Goal: Information Seeking & Learning: Learn about a topic

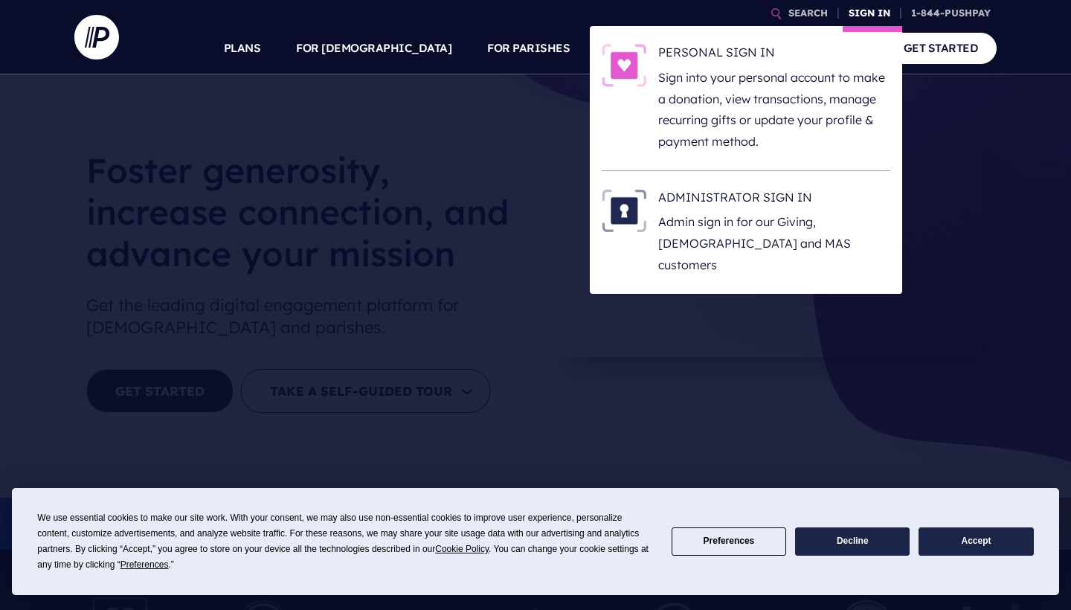
scroll to position [1, 0]
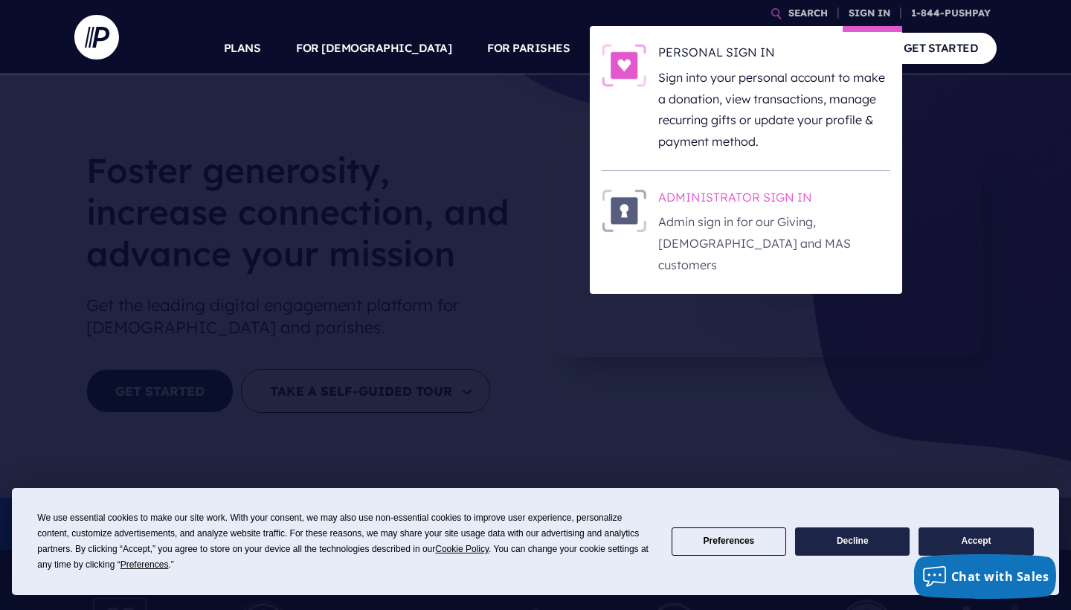
click at [737, 212] on p "Admin sign in for our Giving, [DEMOGRAPHIC_DATA] and MAS customers" at bounding box center [774, 243] width 232 height 64
click at [764, 197] on h6 "ADMINISTRATOR SIGN IN" at bounding box center [774, 200] width 232 height 22
click at [698, 195] on h6 "ADMINISTRATOR SIGN IN" at bounding box center [774, 200] width 232 height 22
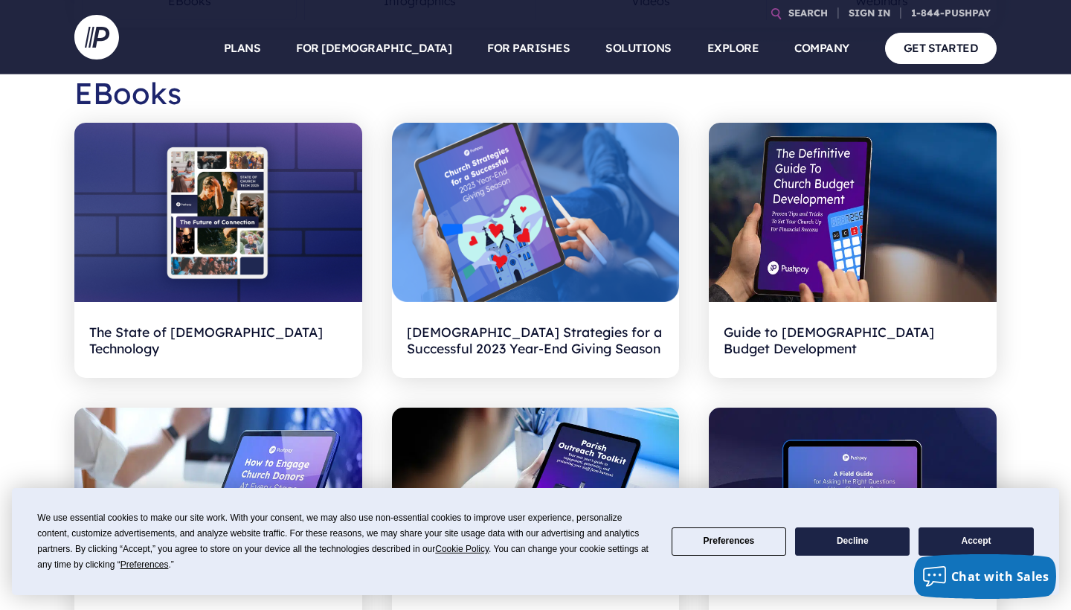
click at [970, 542] on button "Accept" at bounding box center [975, 541] width 115 height 29
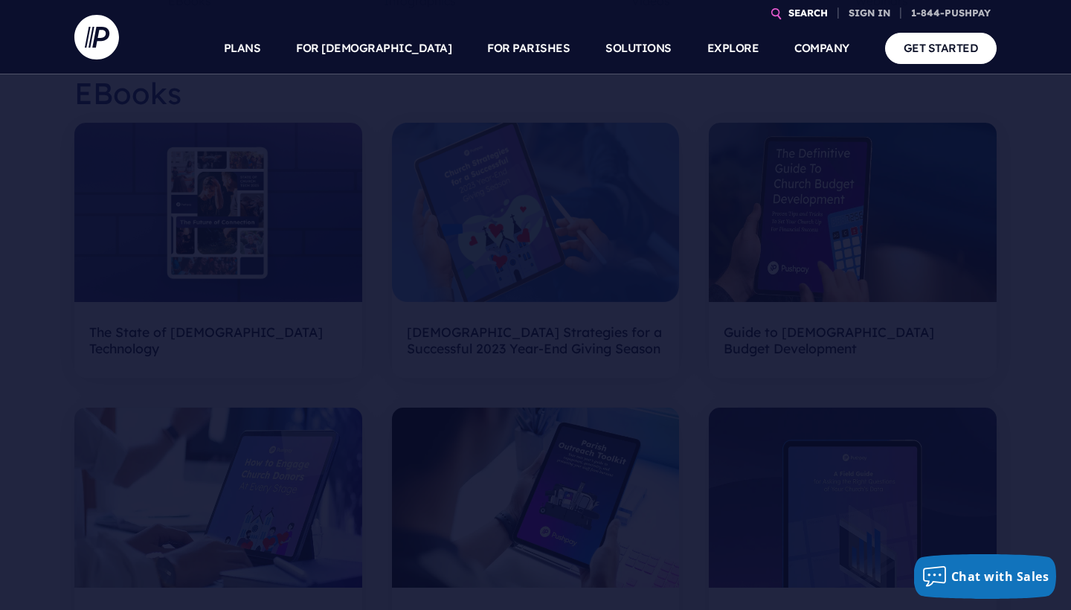
click at [790, 10] on link "SEARCH" at bounding box center [807, 13] width 51 height 26
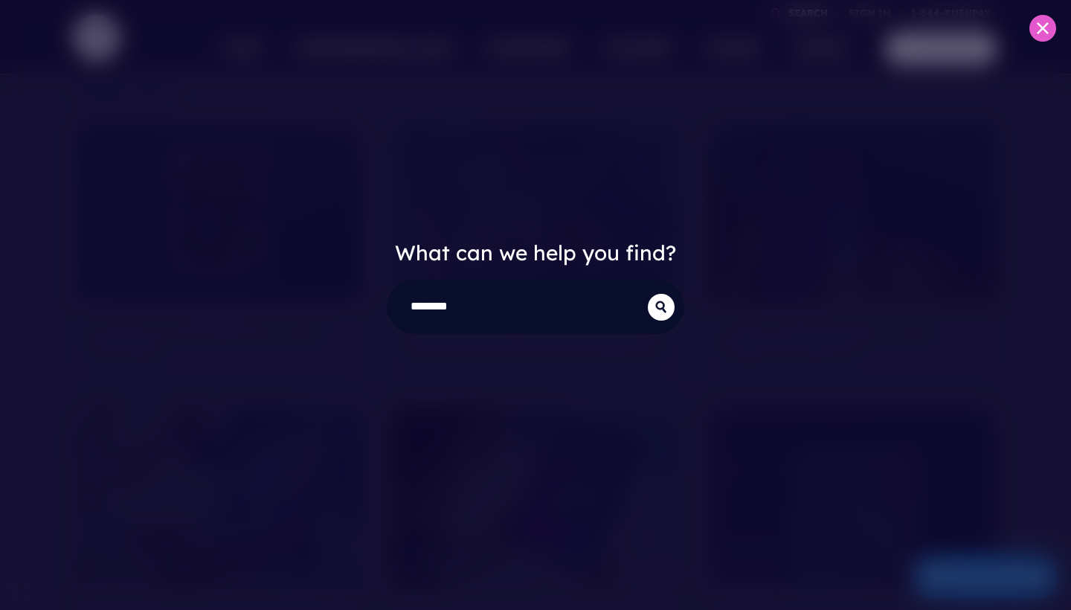
type input "********"
click at [661, 306] on button "submit" at bounding box center [661, 307] width 27 height 27
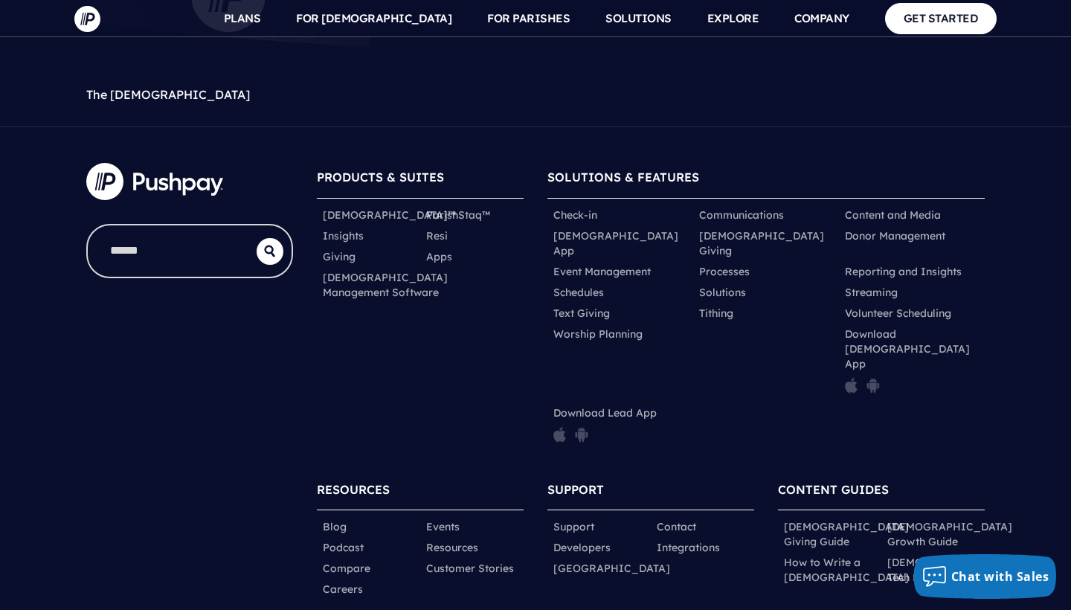
scroll to position [1654, 0]
click at [693, 541] on link "Integrations" at bounding box center [688, 548] width 63 height 15
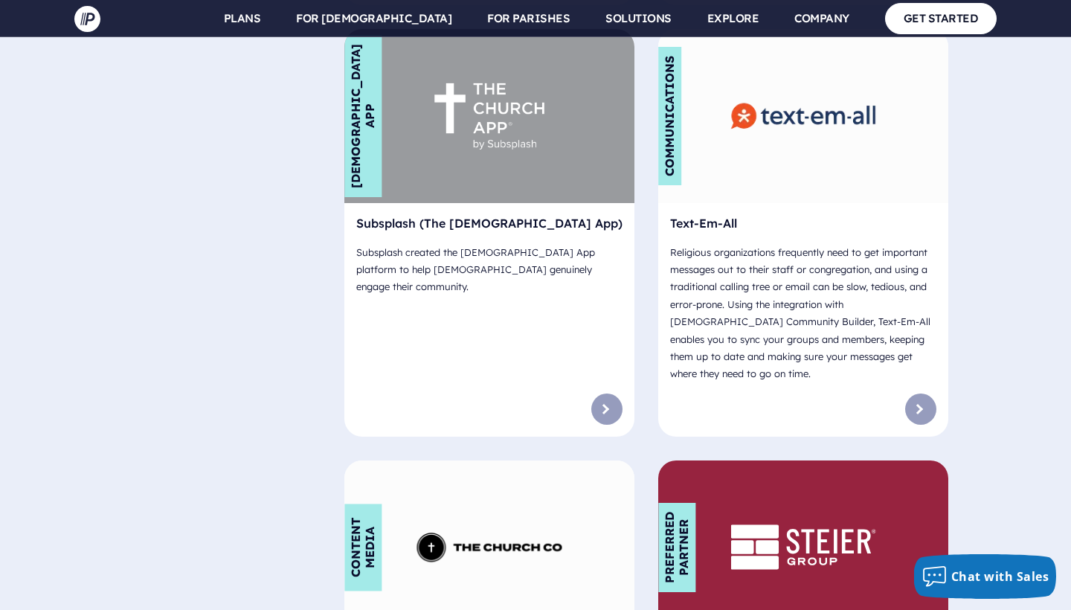
scroll to position [9570, 1]
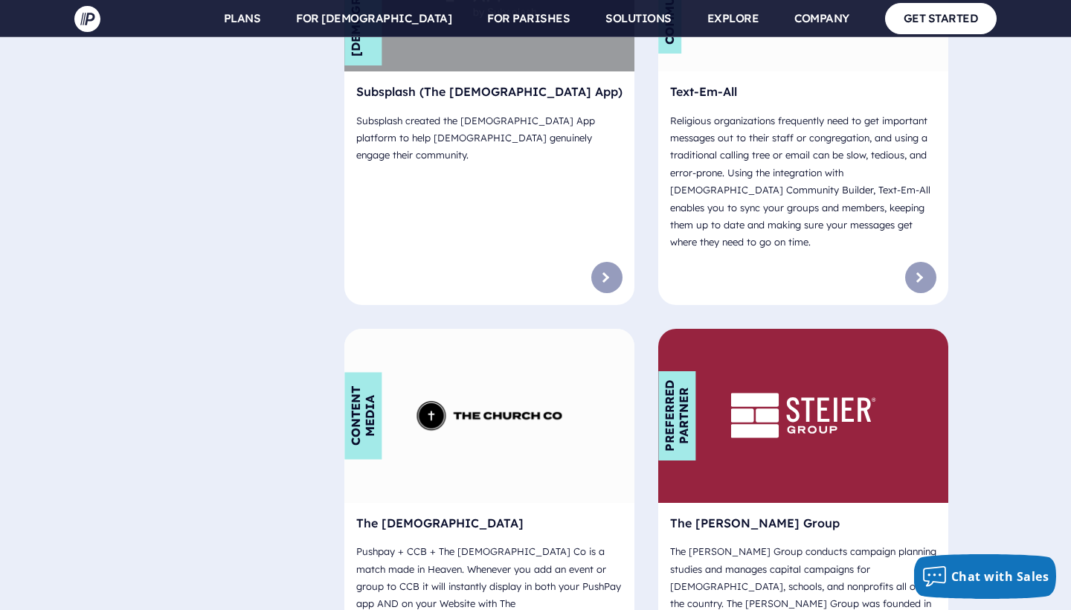
drag, startPoint x: 439, startPoint y: 269, endPoint x: 500, endPoint y: 271, distance: 61.7
click at [500, 537] on p "Pushpay + CCB + The Church Co is a match made in Heaven. Whenever you add an ev…" at bounding box center [489, 604] width 266 height 134
copy p "The Church Co"
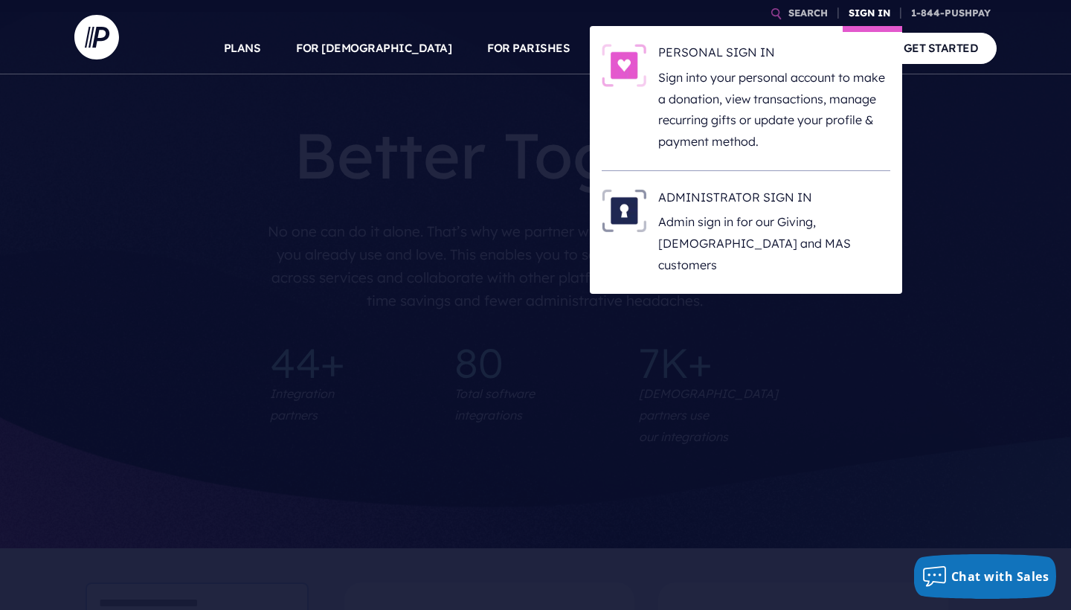
scroll to position [0, 1]
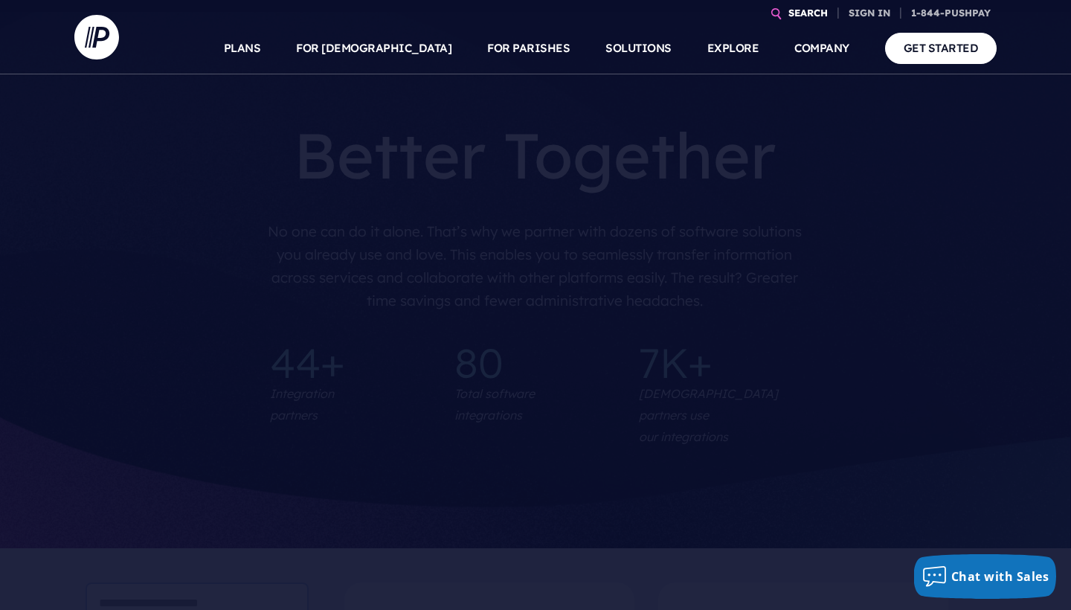
click at [807, 14] on link "SEARCH" at bounding box center [807, 13] width 51 height 26
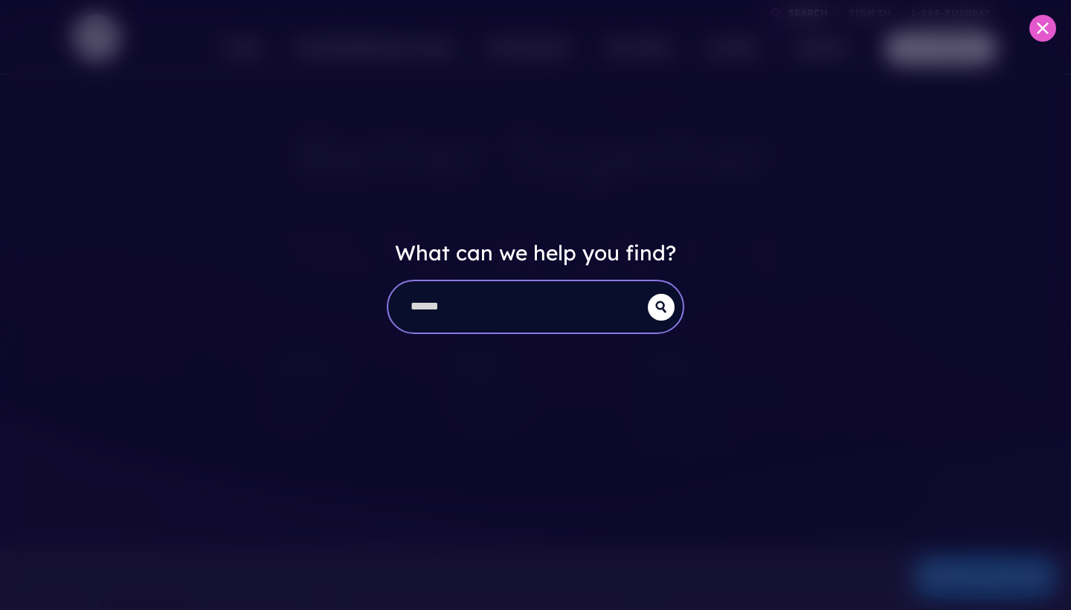
scroll to position [0, 0]
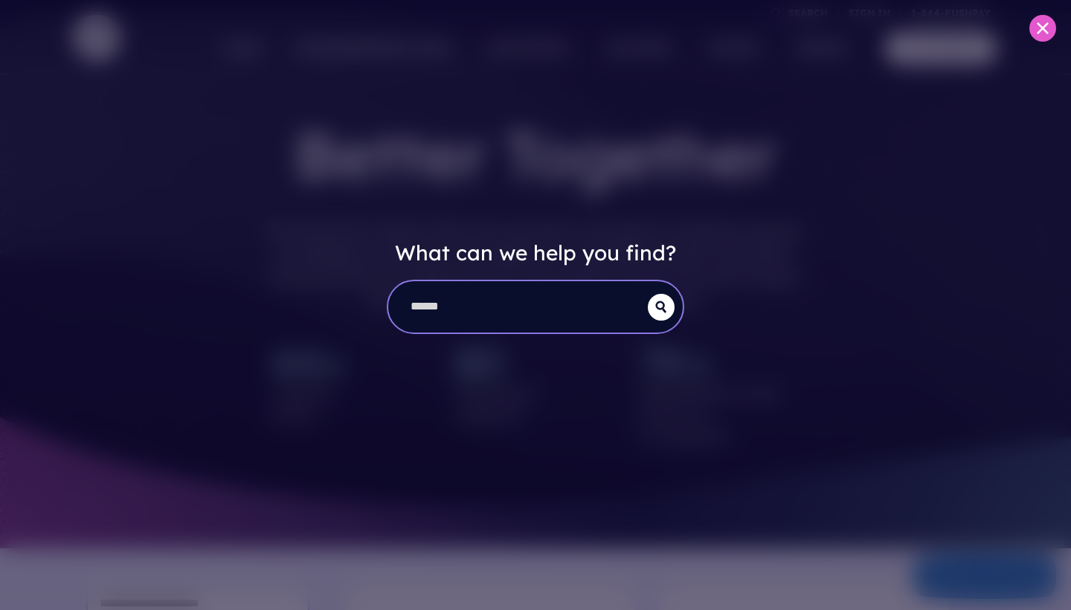
paste input "**********"
type input "**********"
click at [661, 306] on button "submit" at bounding box center [661, 307] width 27 height 27
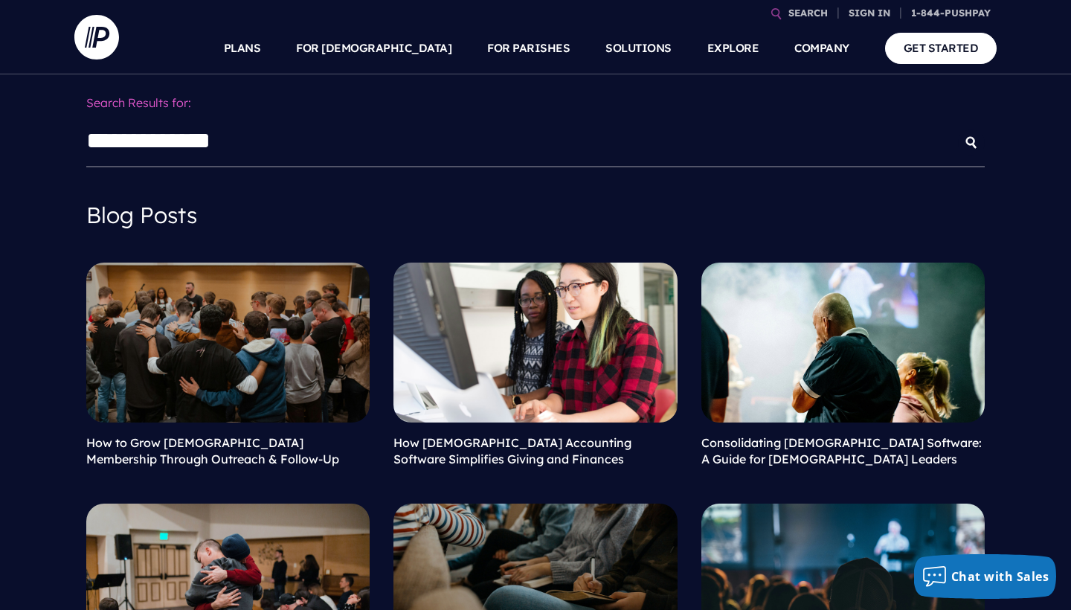
click at [738, 370] on link at bounding box center [842, 341] width 283 height 159
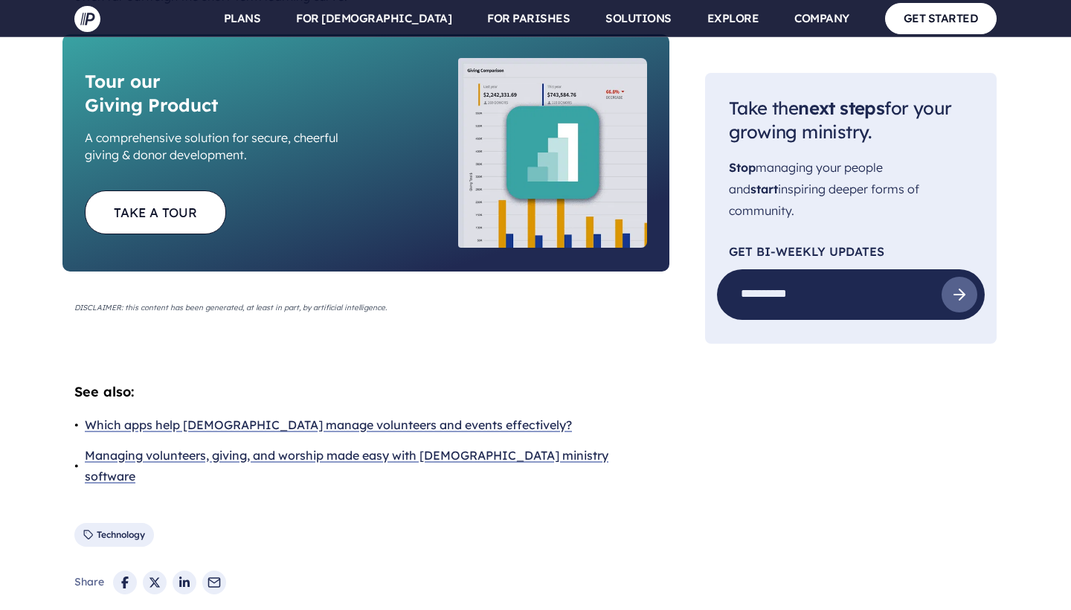
scroll to position [4502, 0]
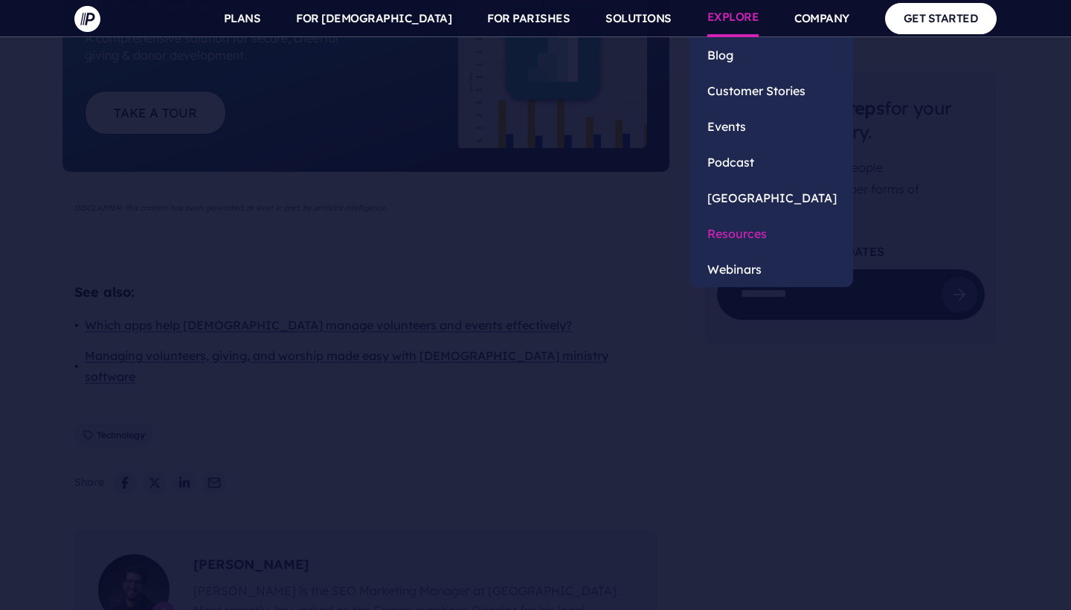
click at [750, 235] on link "Resources" at bounding box center [771, 234] width 164 height 36
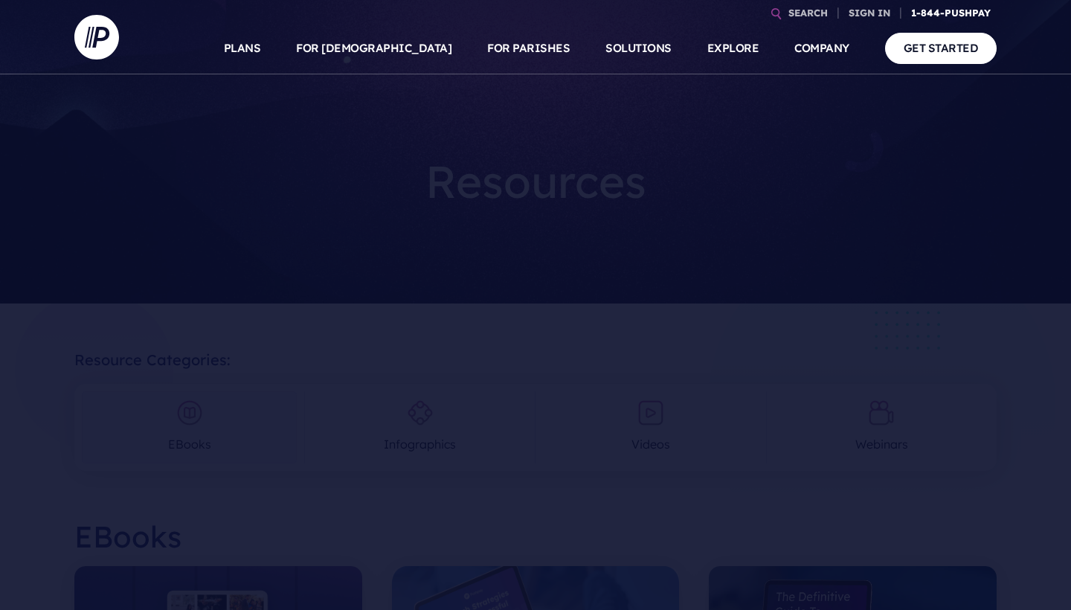
click at [944, 10] on link "1-844-PUSHPAY" at bounding box center [950, 13] width 91 height 26
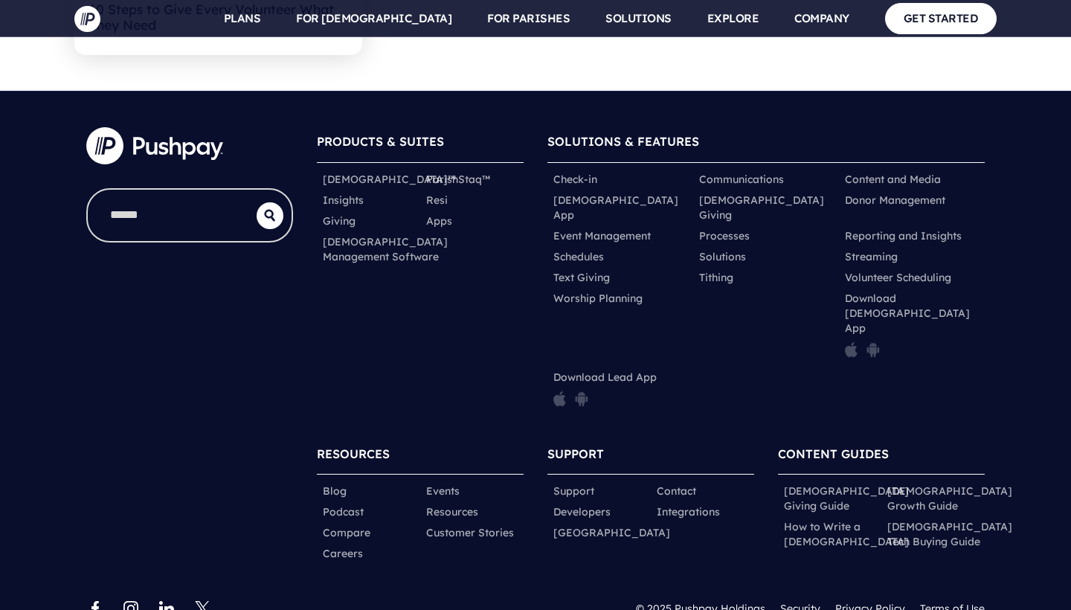
scroll to position [6757, 0]
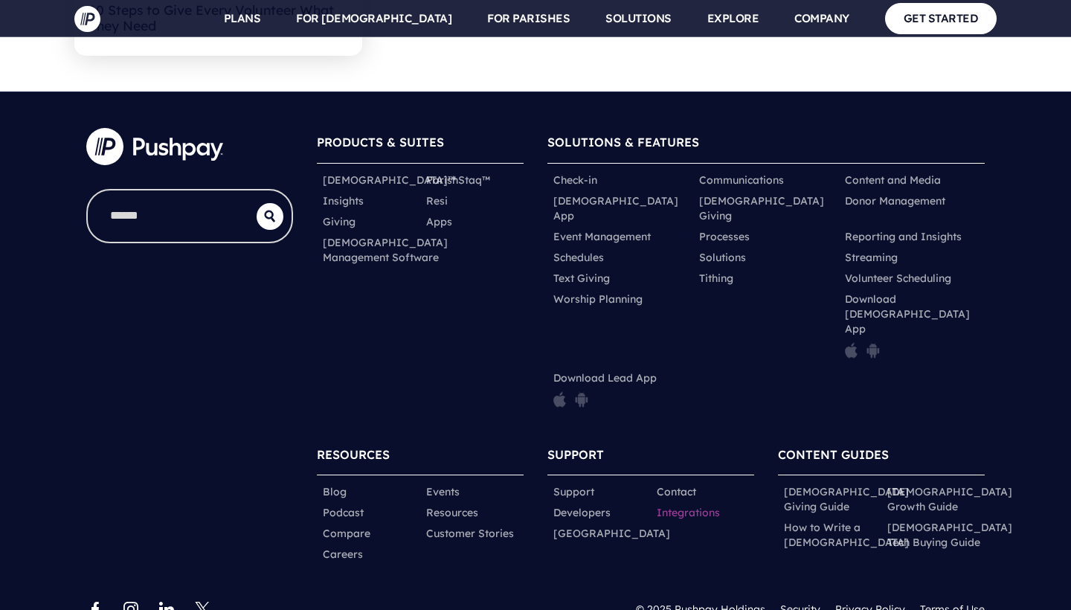
click at [695, 505] on link "Integrations" at bounding box center [688, 512] width 63 height 15
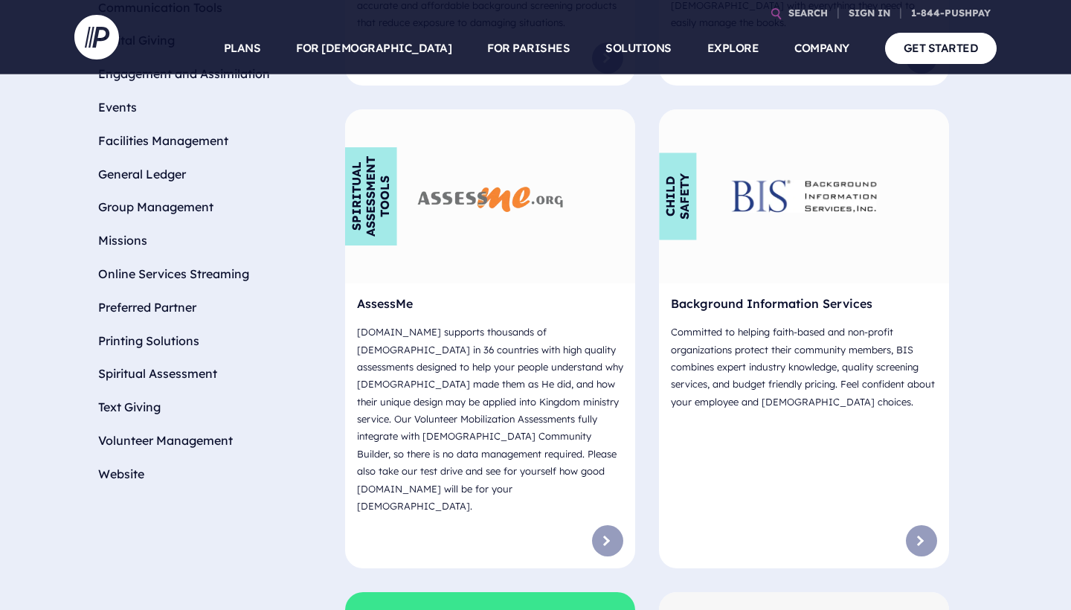
scroll to position [636, 0]
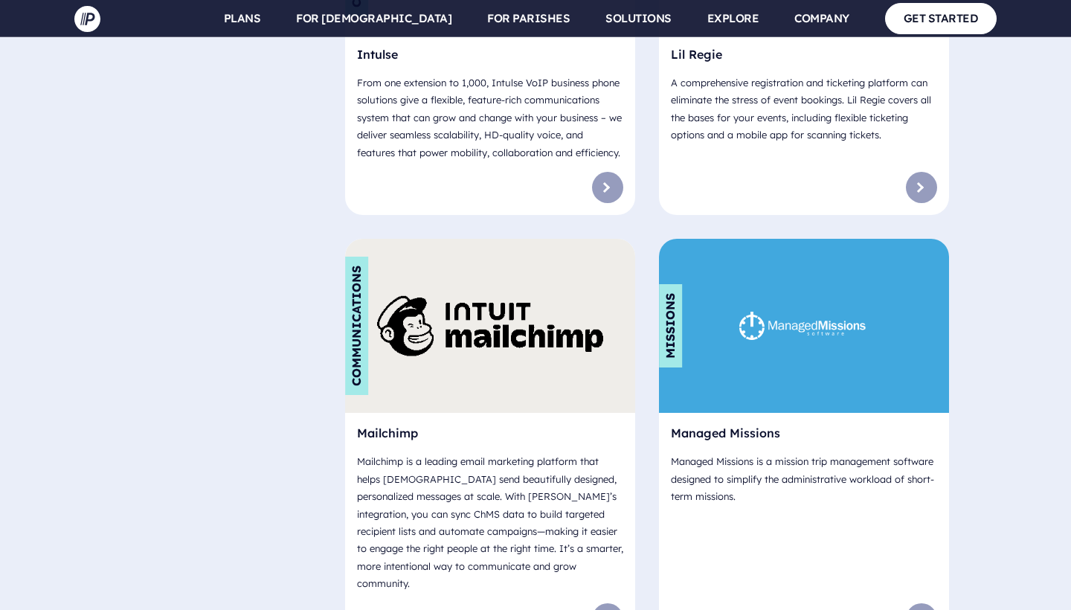
scroll to position [5387, 0]
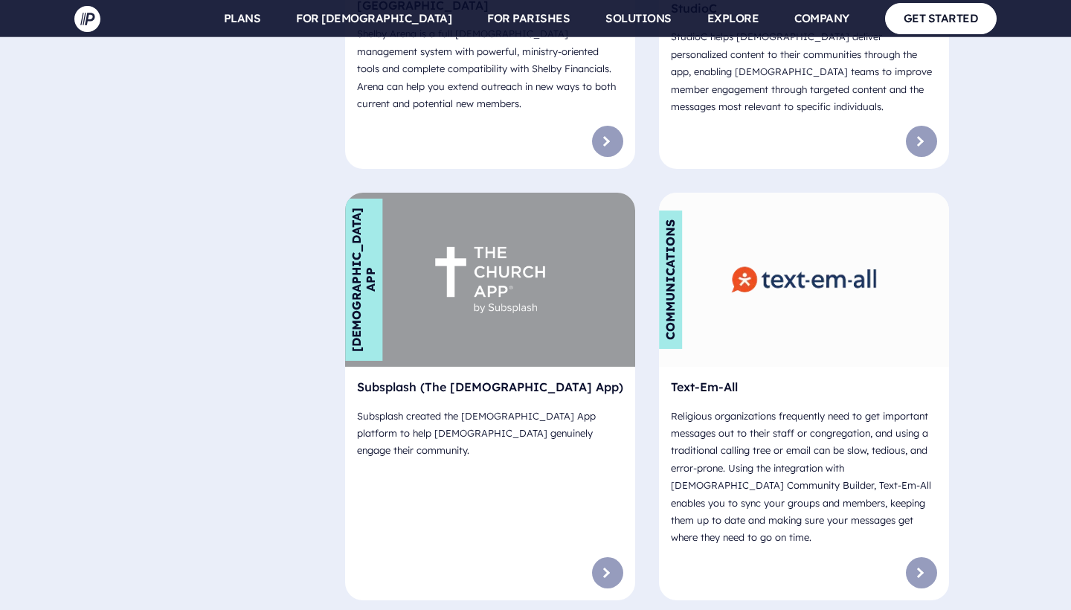
scroll to position [9303, 0]
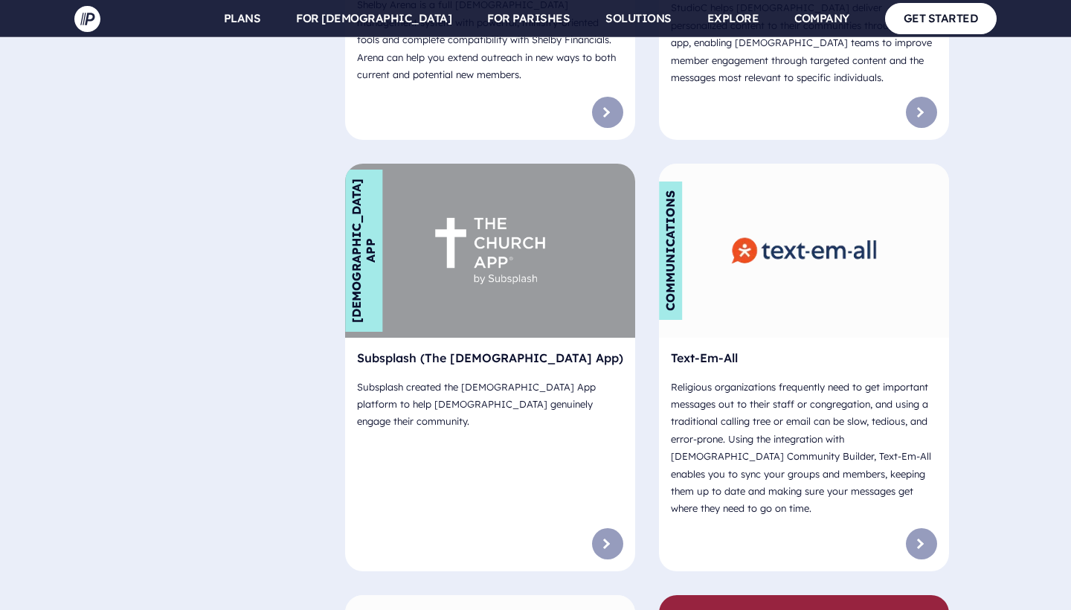
drag, startPoint x: 380, startPoint y: 501, endPoint x: 451, endPoint y: 498, distance: 70.7
copy h6 "ChurchCo"
